Goal: Find specific page/section: Locate a particular part of the current website

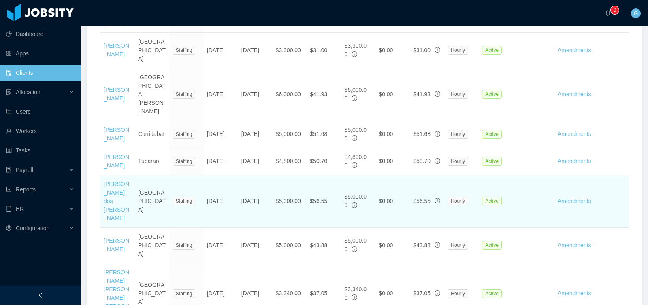
scroll to position [2401, 0]
click at [107, 179] on link "[PERSON_NAME] dos [PERSON_NAME]" at bounding box center [117, 199] width 26 height 40
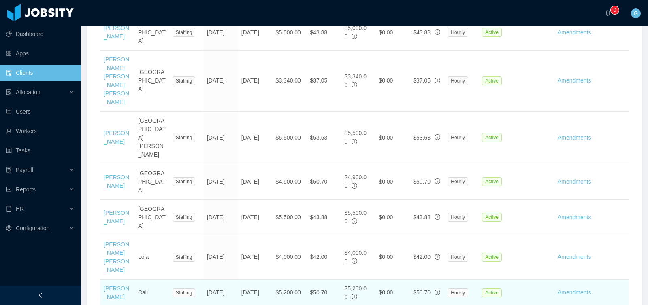
scroll to position [2612, 0]
